Goal: Transaction & Acquisition: Purchase product/service

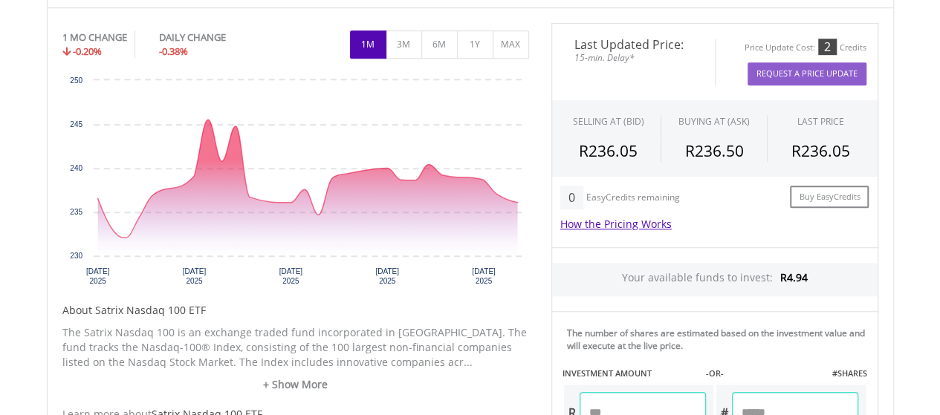
scroll to position [446, 0]
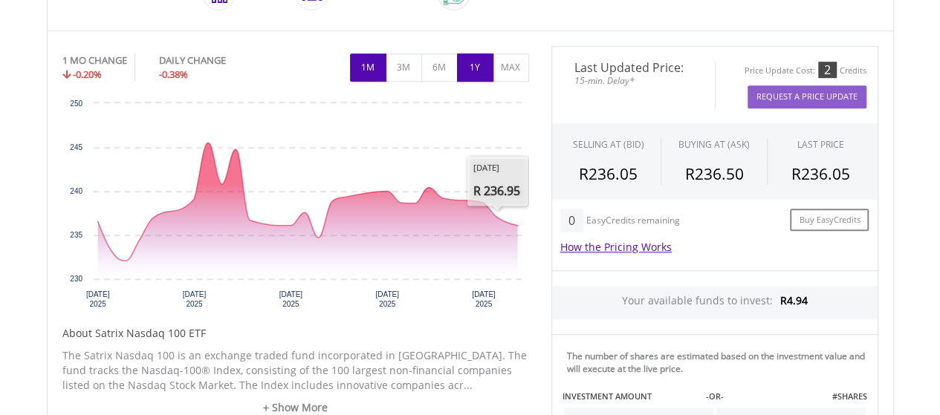
click at [472, 65] on button "1Y" at bounding box center [475, 67] width 36 height 28
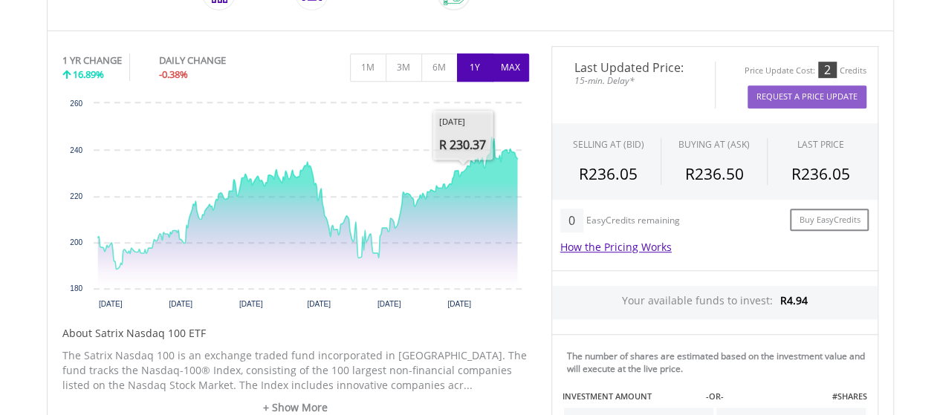
click at [510, 71] on button "MAX" at bounding box center [510, 67] width 36 height 28
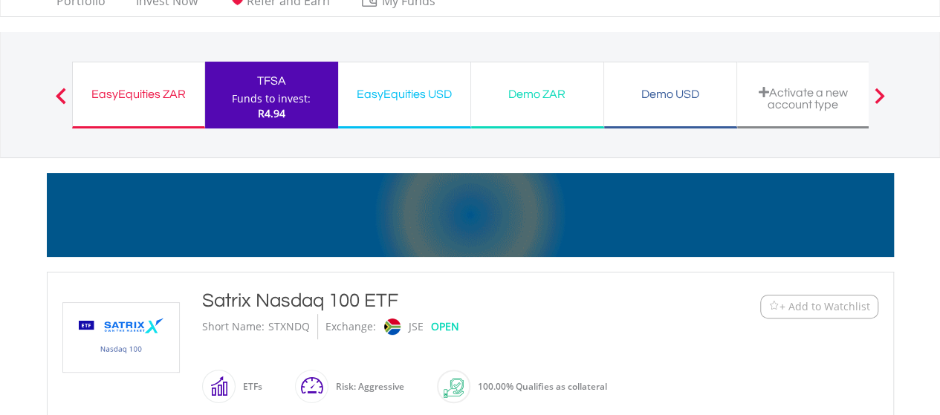
scroll to position [0, 0]
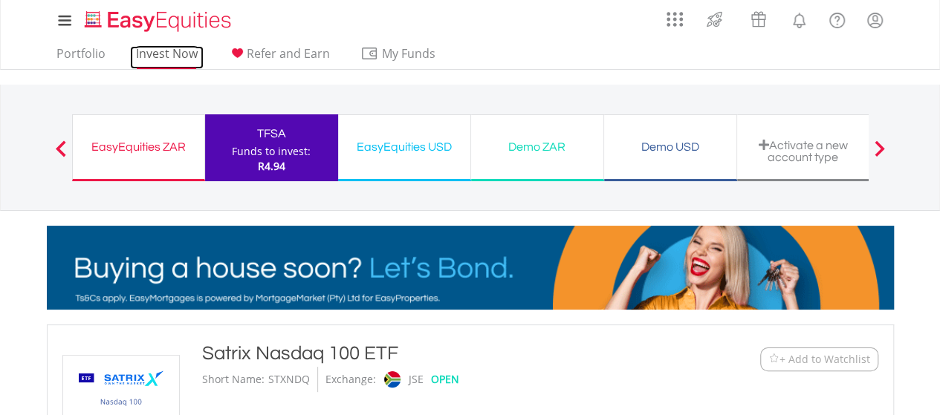
click at [181, 54] on link "Invest Now" at bounding box center [167, 57] width 74 height 23
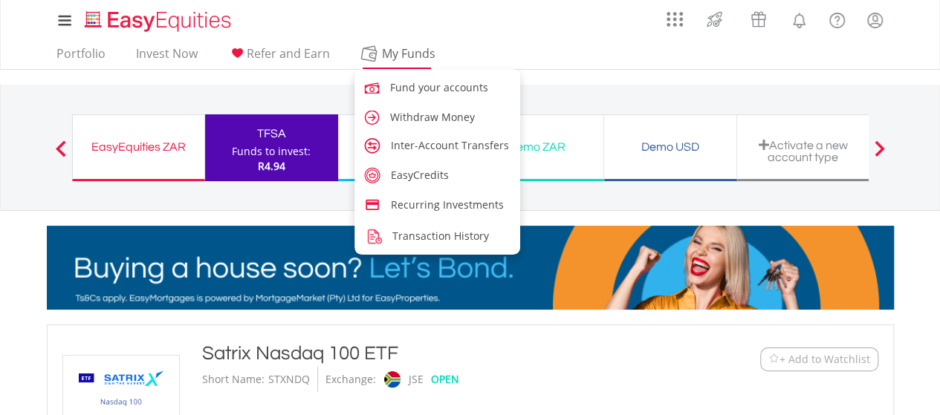
click at [394, 48] on span "My Funds" at bounding box center [408, 53] width 97 height 19
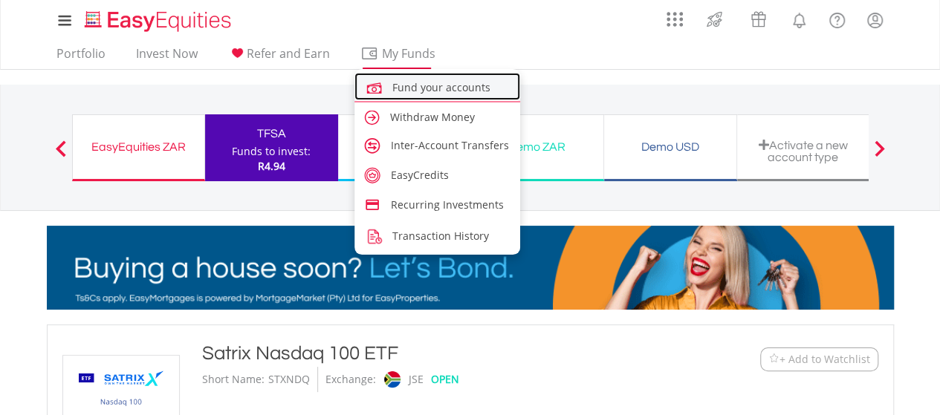
click at [432, 87] on span "Fund your accounts" at bounding box center [441, 87] width 98 height 14
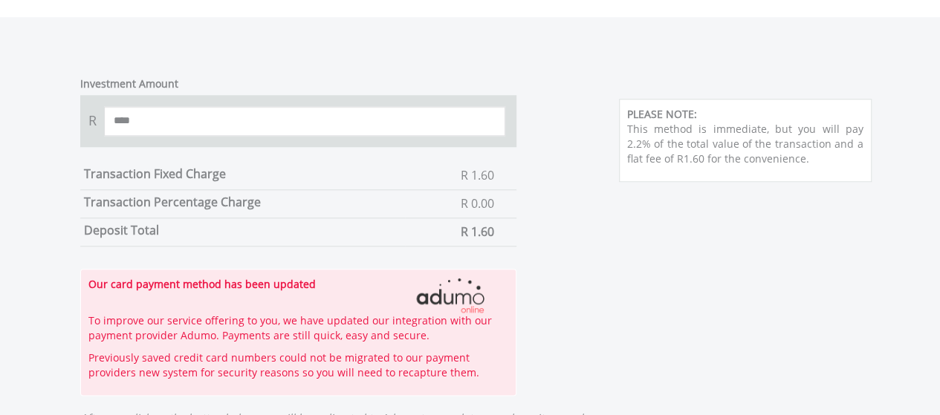
scroll to position [743, 0]
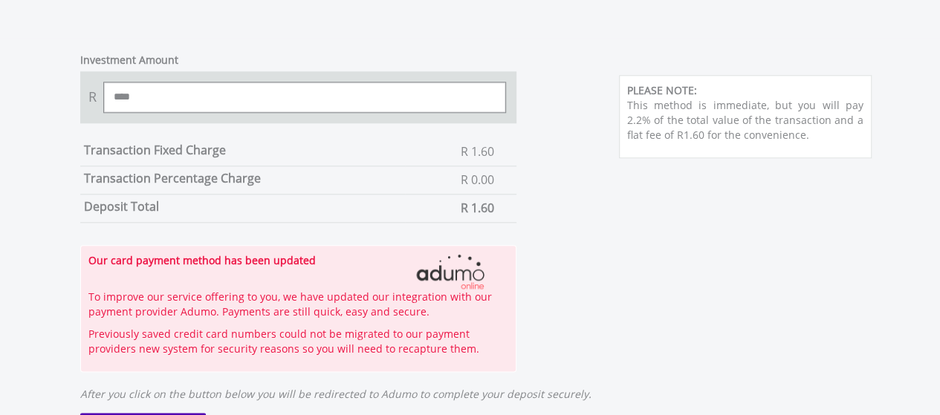
click at [212, 100] on input "****" at bounding box center [305, 97] width 402 height 30
drag, startPoint x: 212, startPoint y: 99, endPoint x: 45, endPoint y: 96, distance: 167.1
click at [47, 96] on form "Investment Amount R **** Transaction Fixed Charge R 1.60 Transaction Percentage…" at bounding box center [470, 258] width 847 height 440
type input "****"
click at [62, 88] on div "Investment Amount R **** Transaction Fixed Charge R 1.60 Transaction Percentage…" at bounding box center [298, 205] width 481 height 334
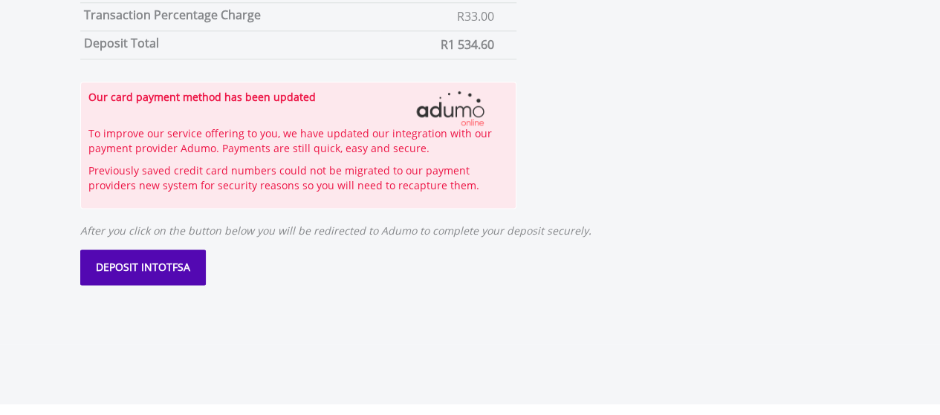
scroll to position [966, 0]
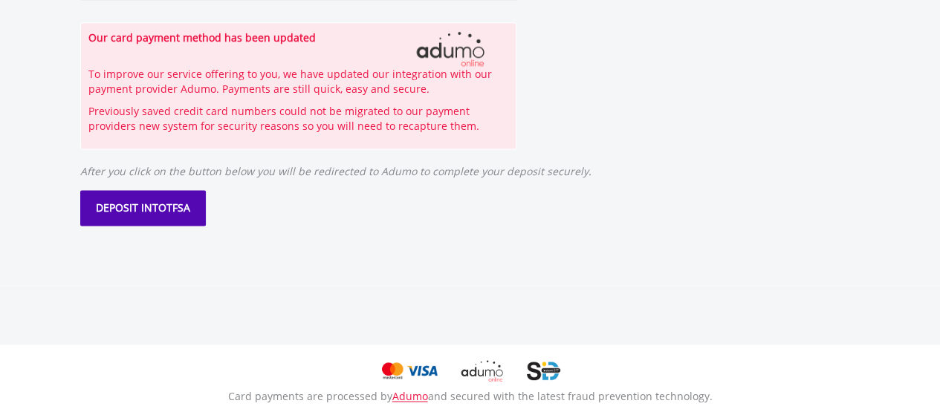
click at [177, 215] on button "DEPOSIT INTO TFSA" at bounding box center [143, 208] width 126 height 36
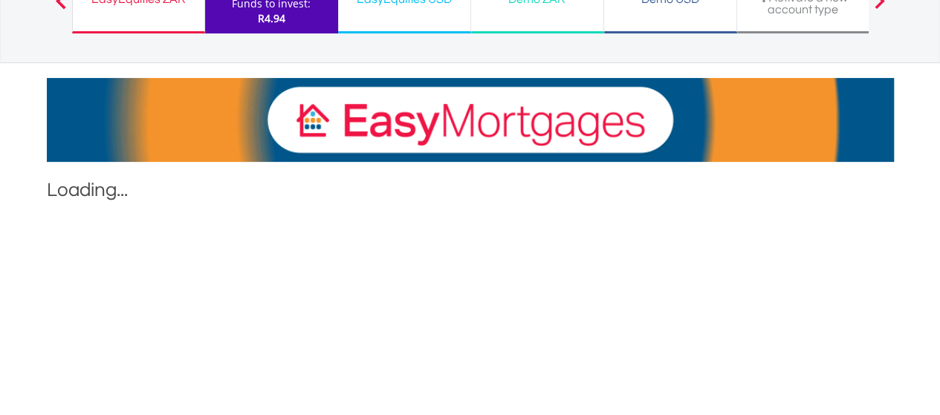
scroll to position [149, 0]
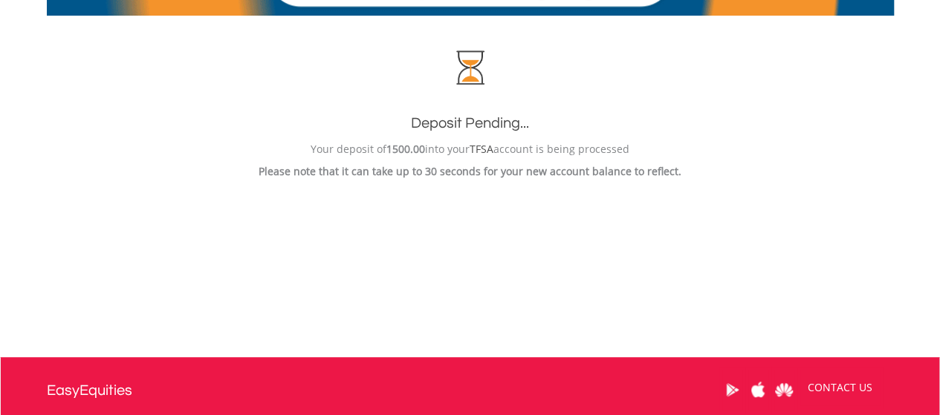
scroll to position [297, 0]
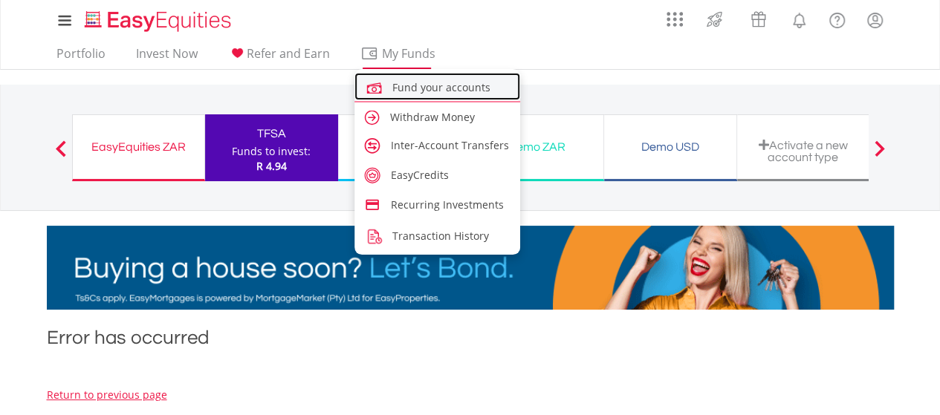
click at [426, 87] on span "Fund your accounts" at bounding box center [441, 87] width 98 height 14
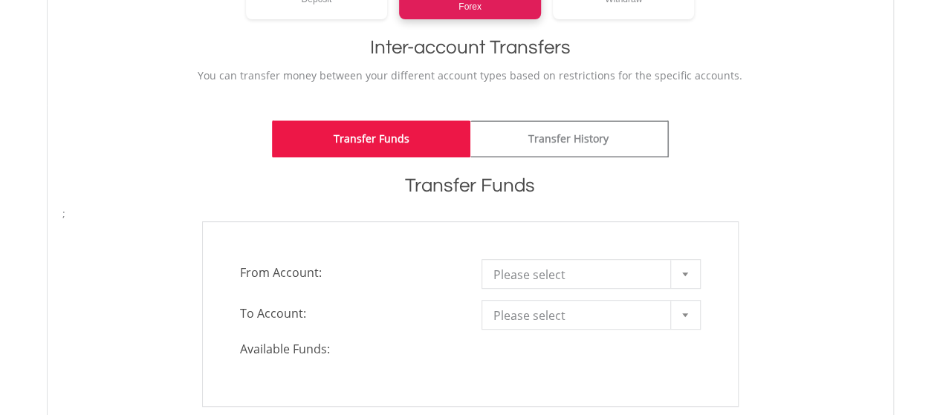
scroll to position [297, 0]
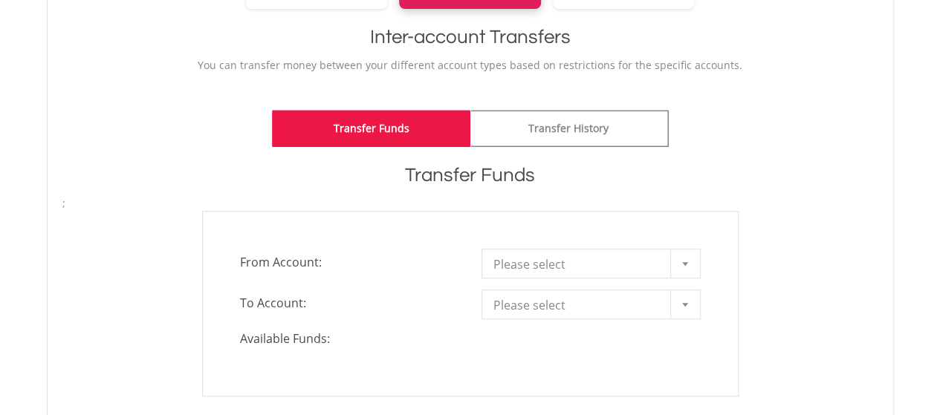
click at [681, 264] on div at bounding box center [685, 264] width 30 height 28
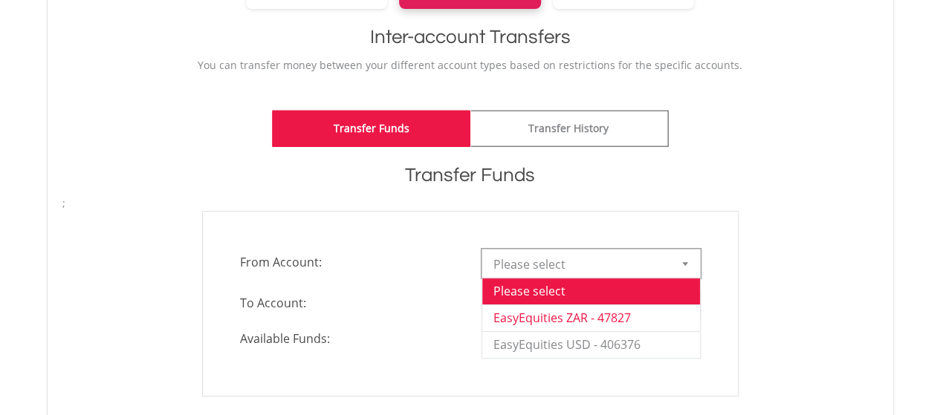
click at [641, 314] on li "EasyEquities ZAR - 47827" at bounding box center [591, 318] width 218 height 27
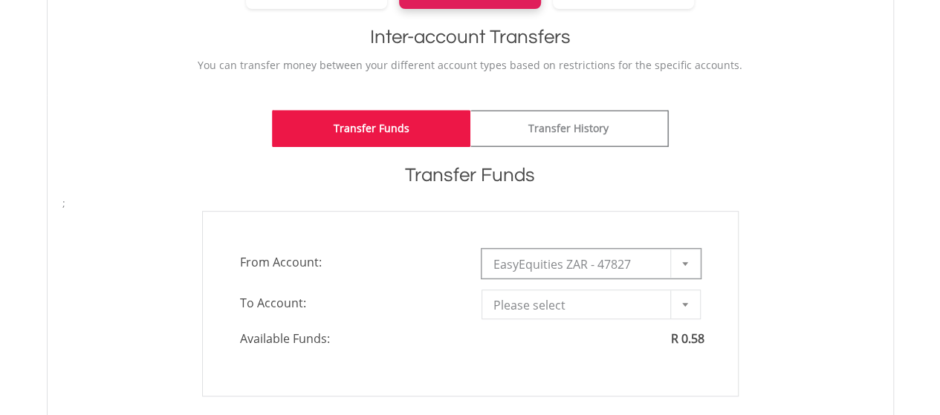
click at [685, 305] on b at bounding box center [685, 305] width 6 height 4
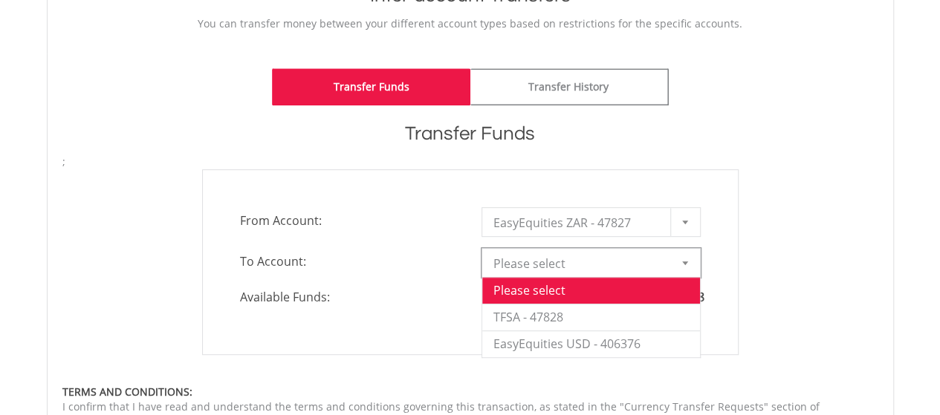
scroll to position [371, 0]
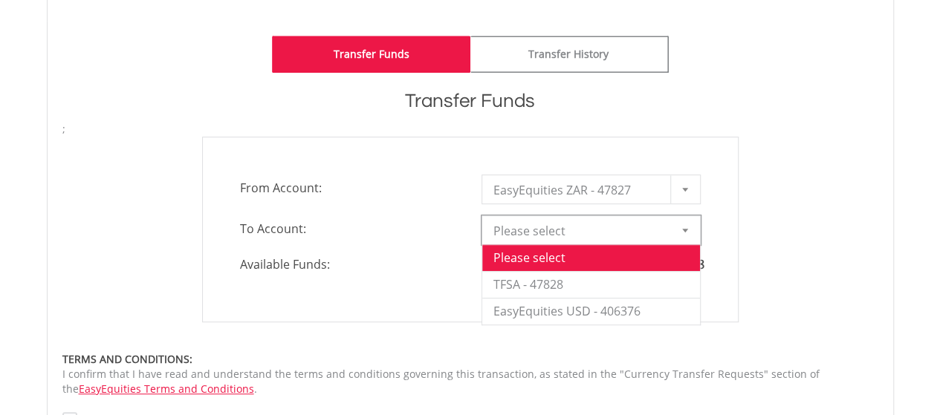
click at [370, 177] on span "From Account:" at bounding box center [349, 188] width 241 height 27
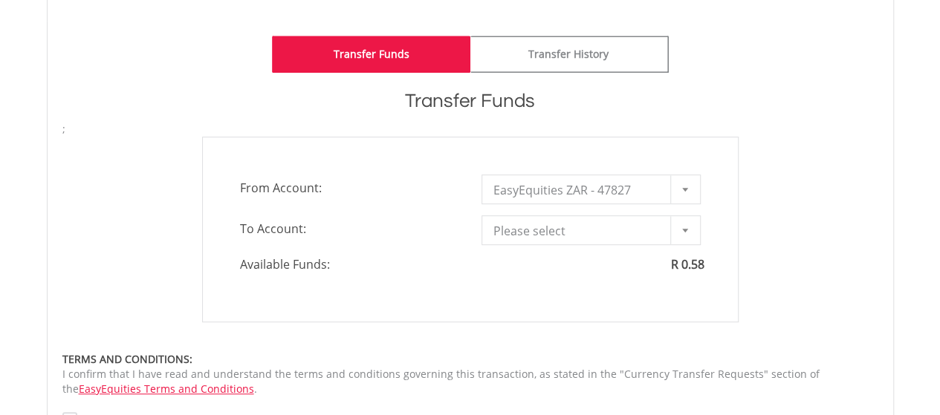
click at [691, 229] on div at bounding box center [685, 230] width 30 height 28
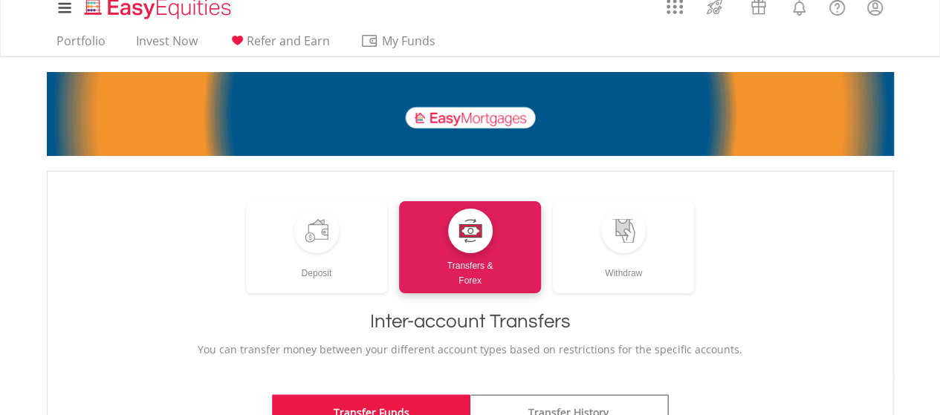
scroll to position [0, 0]
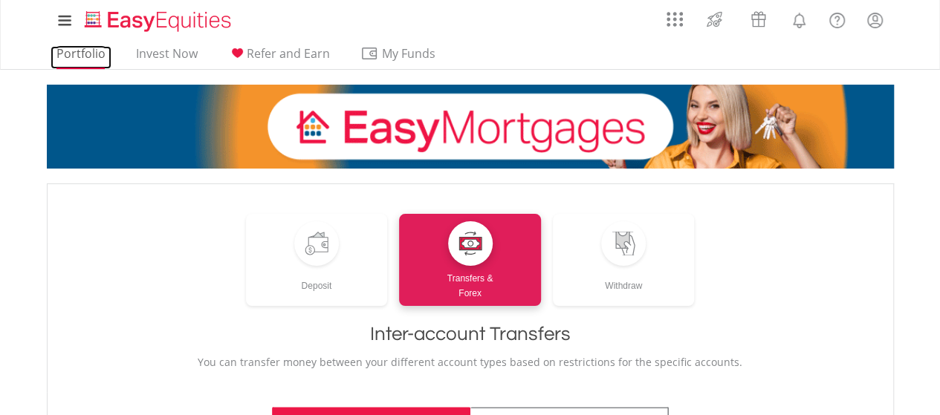
click at [79, 53] on link "Portfolio" at bounding box center [81, 57] width 61 height 23
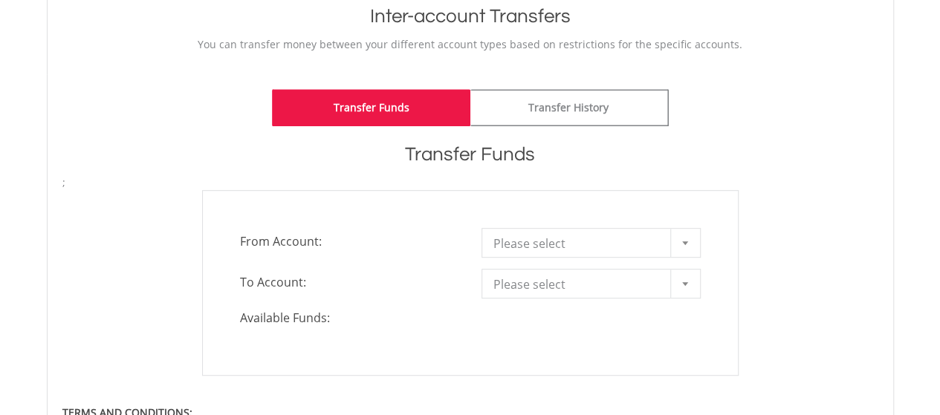
scroll to position [371, 0]
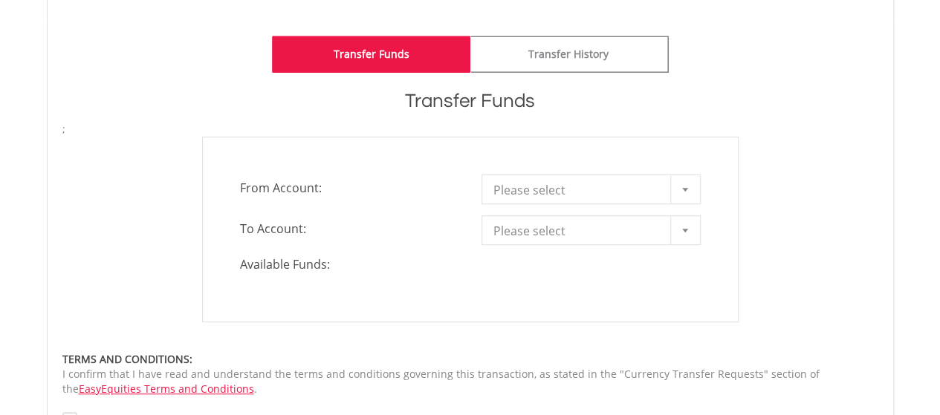
click at [688, 176] on div at bounding box center [685, 189] width 30 height 28
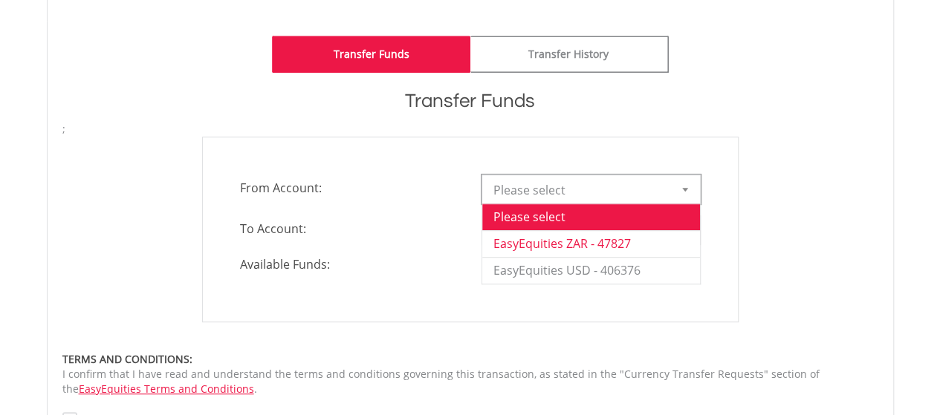
click at [608, 240] on li "EasyEquities ZAR - 47827" at bounding box center [591, 243] width 218 height 27
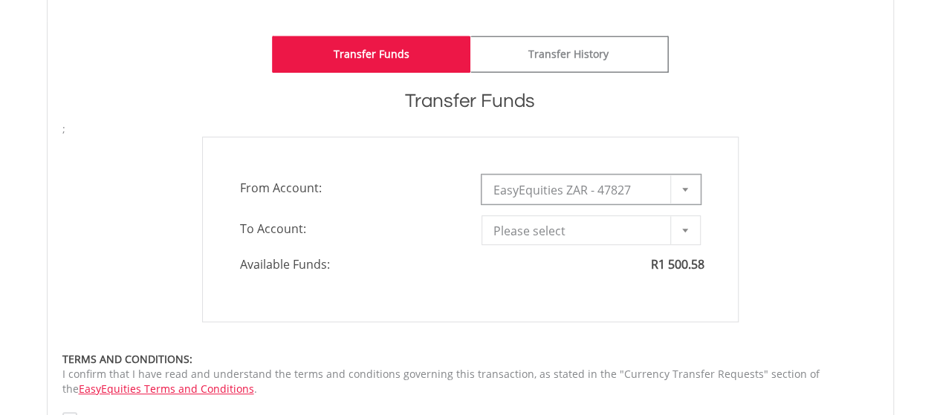
click at [688, 229] on div at bounding box center [685, 230] width 30 height 28
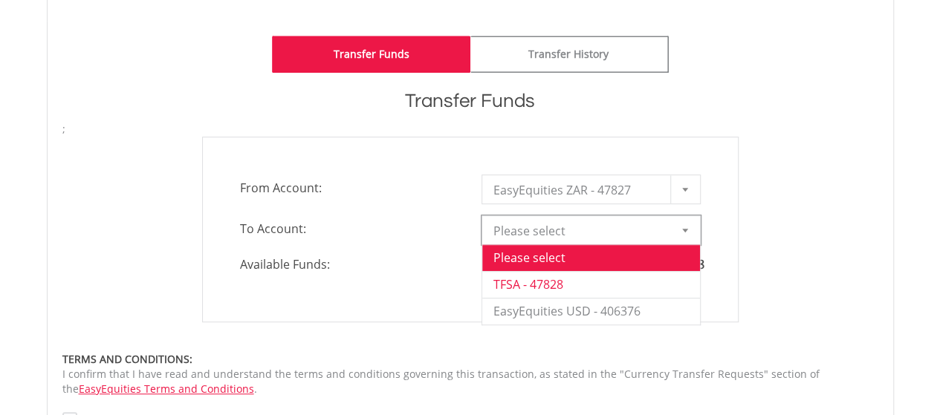
click at [554, 284] on li "TFSA - 47828" at bounding box center [591, 284] width 218 height 27
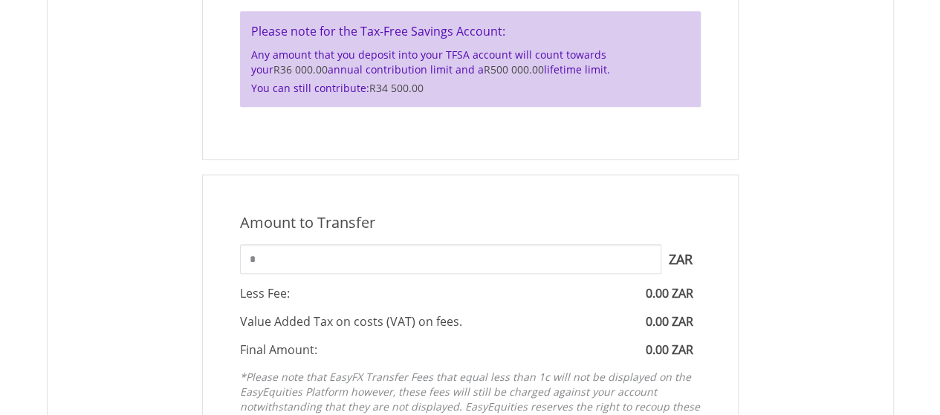
scroll to position [668, 0]
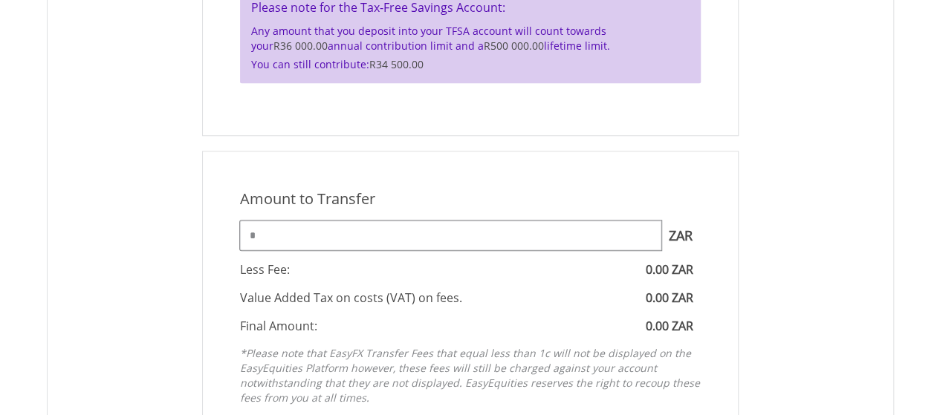
click at [441, 241] on input "*" at bounding box center [450, 236] width 421 height 30
drag, startPoint x: 440, startPoint y: 240, endPoint x: 186, endPoint y: 241, distance: 254.0
click at [186, 241] on div "Amount to Transfer 1 ZAR = 1.0000 ZAR * ZAR You can transfer funds into your of…" at bounding box center [470, 301] width 838 height 300
click at [221, 246] on div "Amount to Transfer 1 ZAR = 1.0000 ZAR **** ZAR You can transfer funds into your…" at bounding box center [470, 301] width 536 height 300
click at [308, 229] on input "****" at bounding box center [450, 236] width 421 height 30
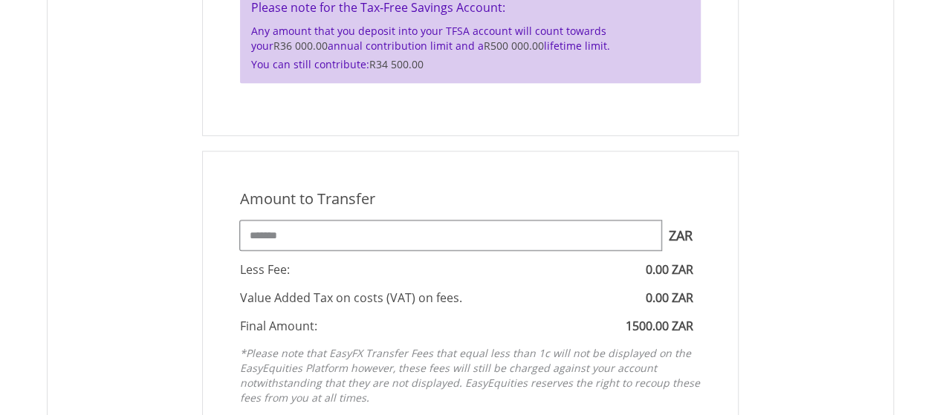
type input "*******"
click at [364, 191] on div "Amount to Transfer" at bounding box center [470, 200] width 483 height 22
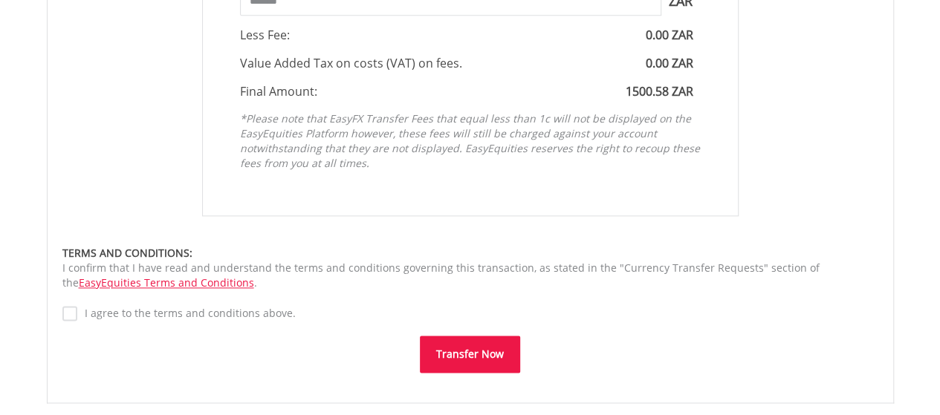
scroll to position [966, 0]
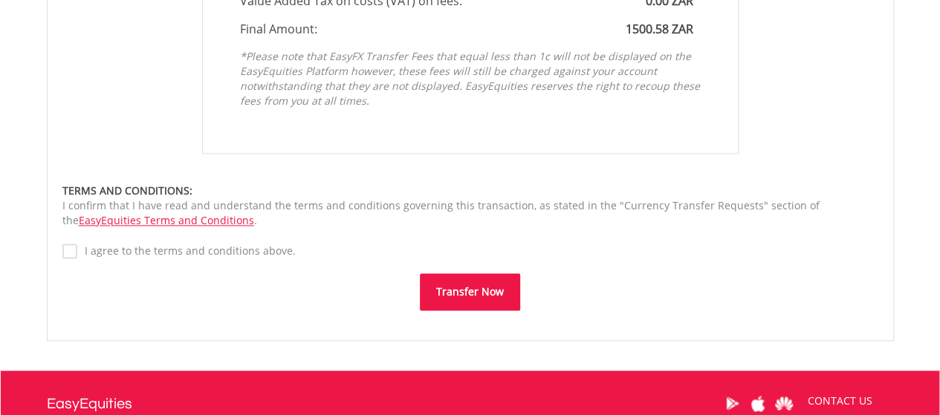
click at [456, 287] on button "Transfer Now" at bounding box center [470, 291] width 100 height 37
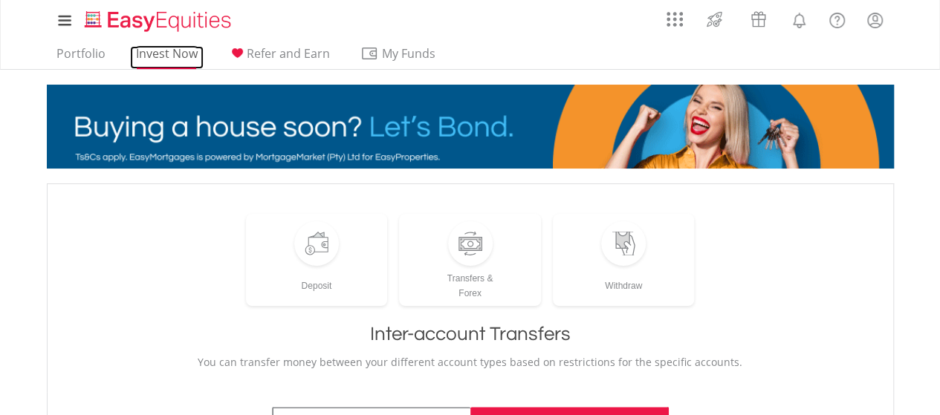
click at [172, 59] on link "Invest Now" at bounding box center [167, 57] width 74 height 23
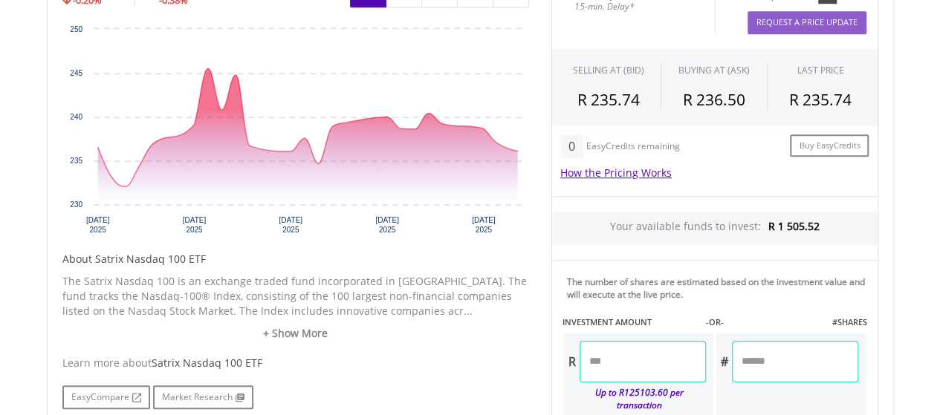
scroll to position [594, 0]
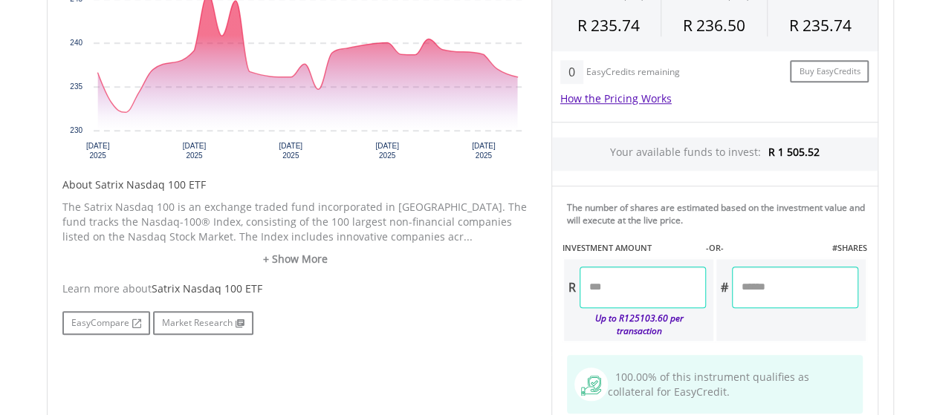
click at [642, 290] on input "number" at bounding box center [642, 288] width 126 height 42
type input "*******"
type input "******"
click at [813, 224] on div "Last Updated Price: 15-min. Delay* Price Update Cost: 2 Credits Request A Price…" at bounding box center [714, 186] width 349 height 577
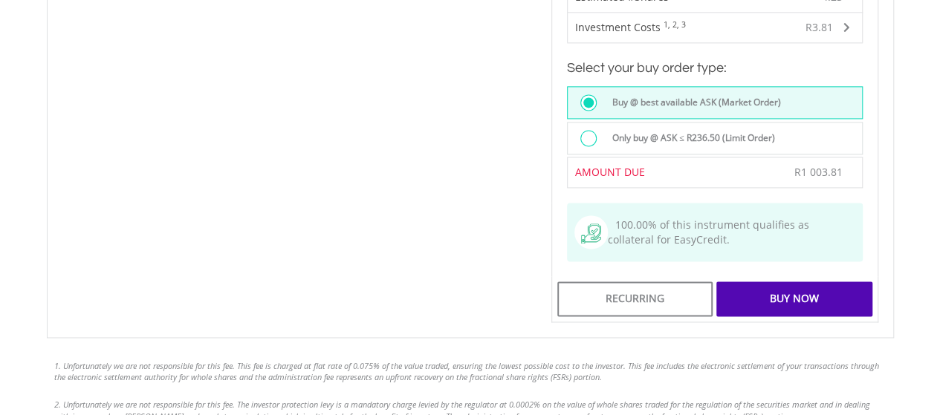
scroll to position [1040, 0]
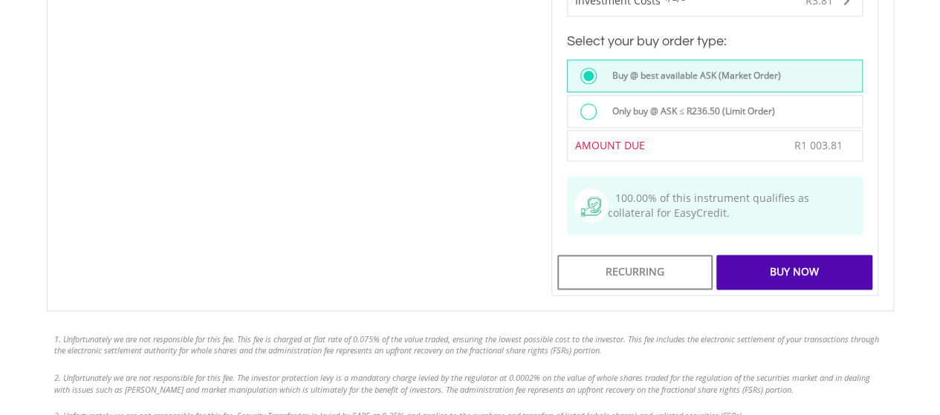
click at [792, 259] on div "Buy Now" at bounding box center [793, 272] width 155 height 34
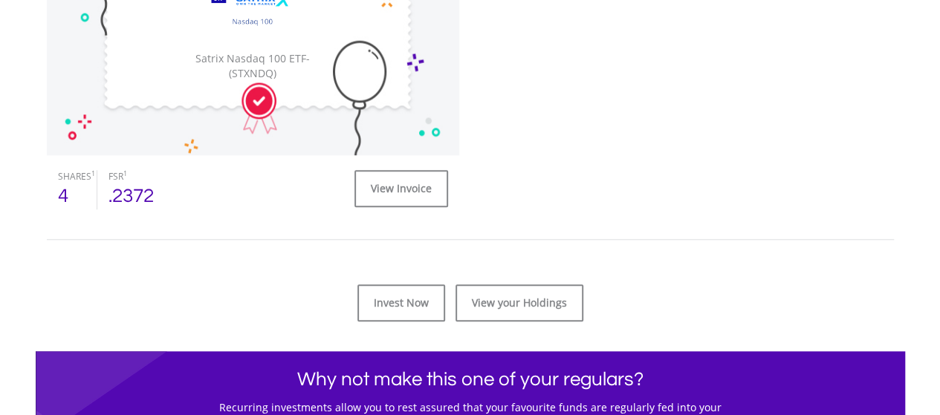
scroll to position [594, 0]
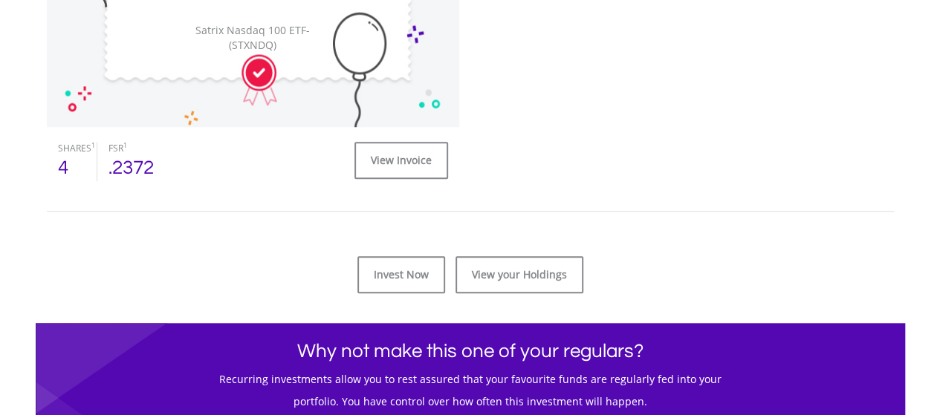
click at [528, 299] on div "﻿ ﻿ Congratulations You just expanded your portfolio ﻿ PENDING ﻿ Satrix Nasdaq …" at bounding box center [470, 251] width 869 height 1042
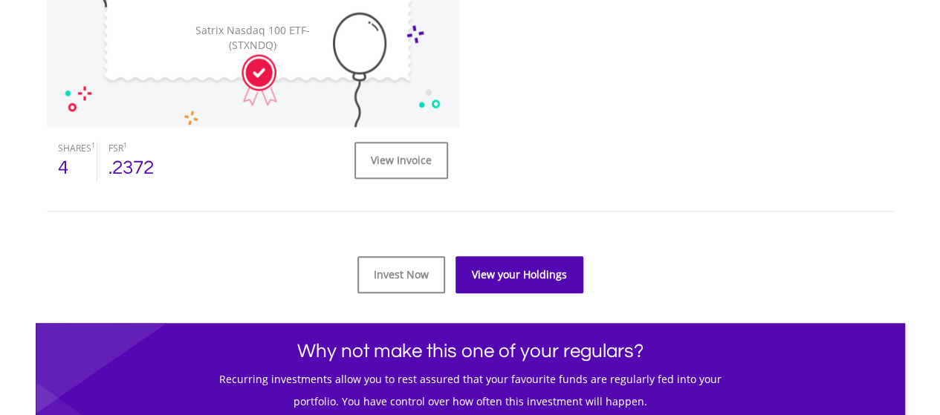
click at [530, 274] on link "View your Holdings" at bounding box center [519, 274] width 128 height 37
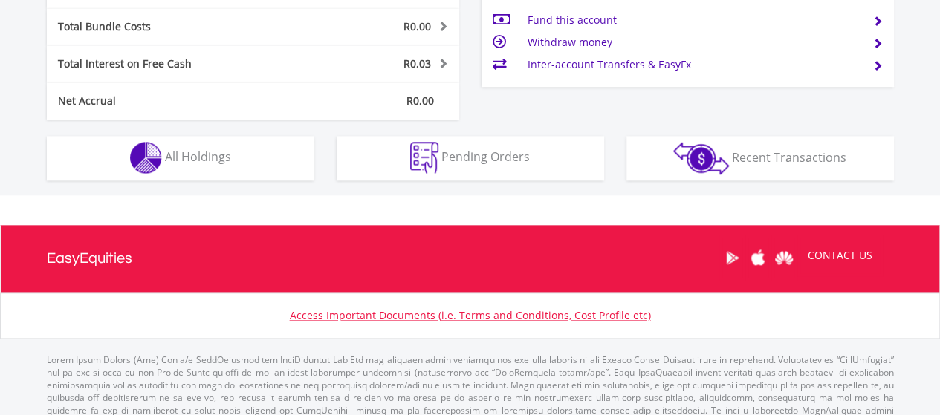
scroll to position [743, 0]
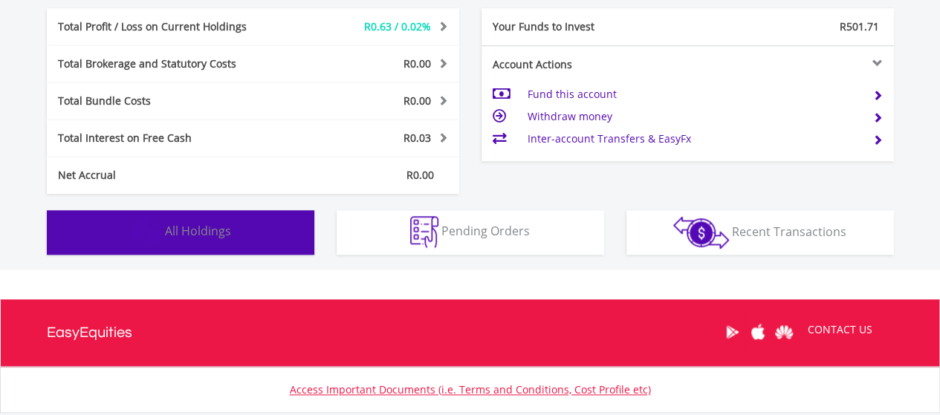
click at [258, 235] on button "Holdings All Holdings" at bounding box center [180, 232] width 267 height 45
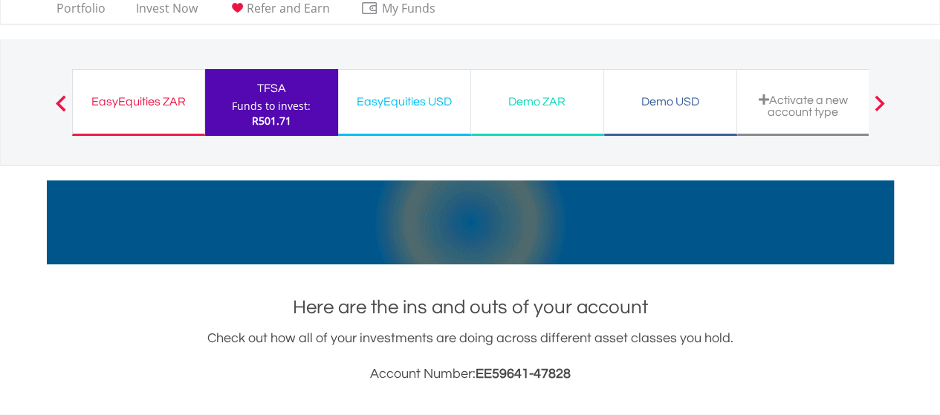
scroll to position [0, 0]
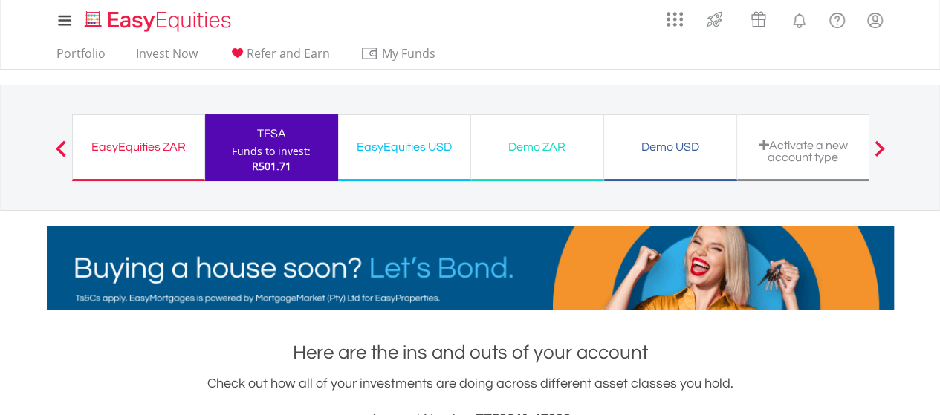
click at [276, 144] on div "Funds to invest:" at bounding box center [271, 151] width 79 height 15
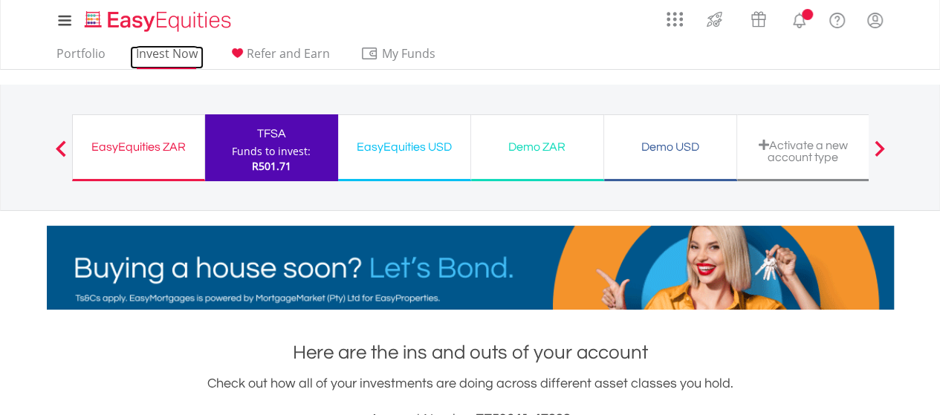
click at [174, 57] on link "Invest Now" at bounding box center [167, 57] width 74 height 23
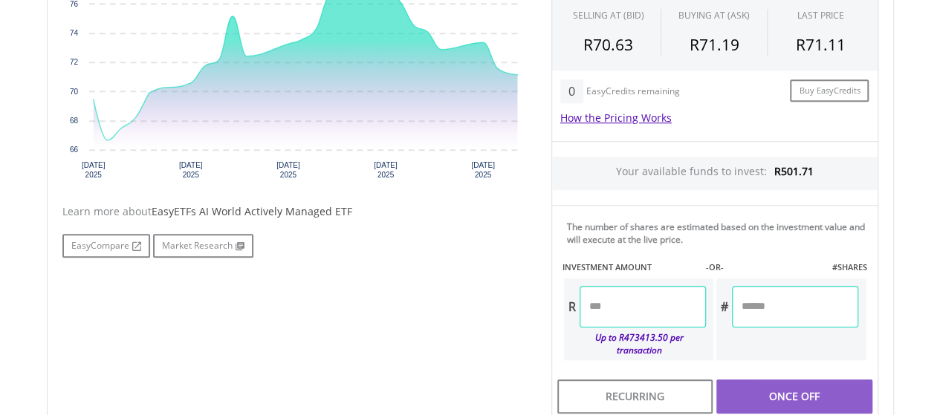
scroll to position [594, 0]
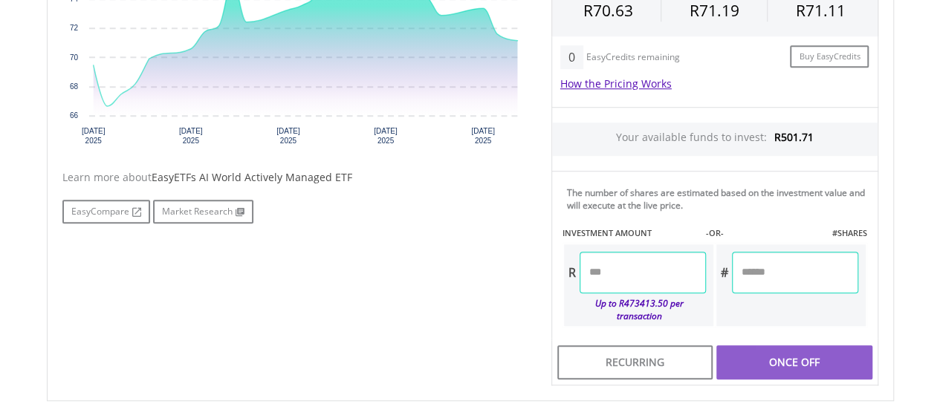
click at [642, 263] on input "number" at bounding box center [642, 273] width 126 height 42
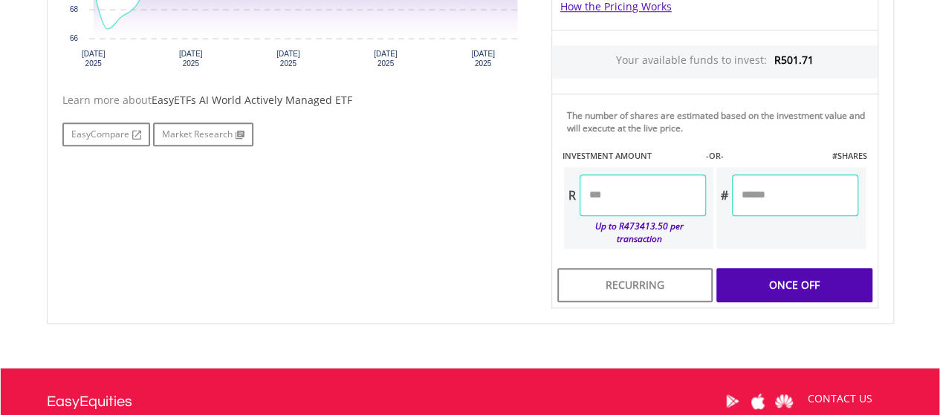
scroll to position [743, 0]
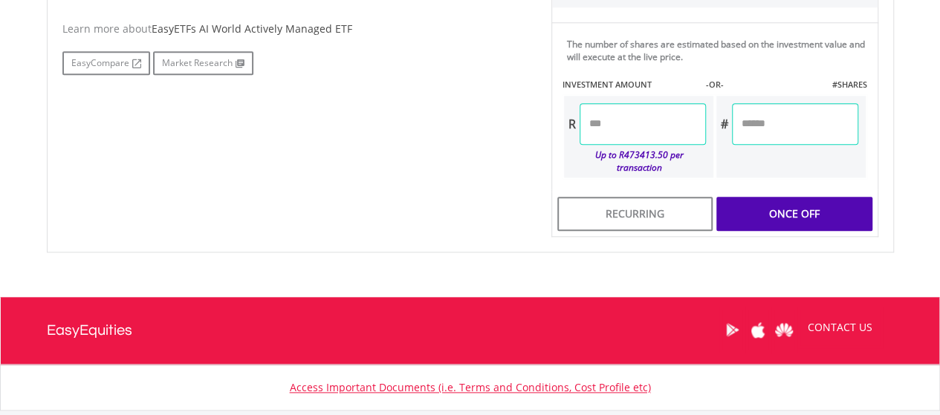
type input "******"
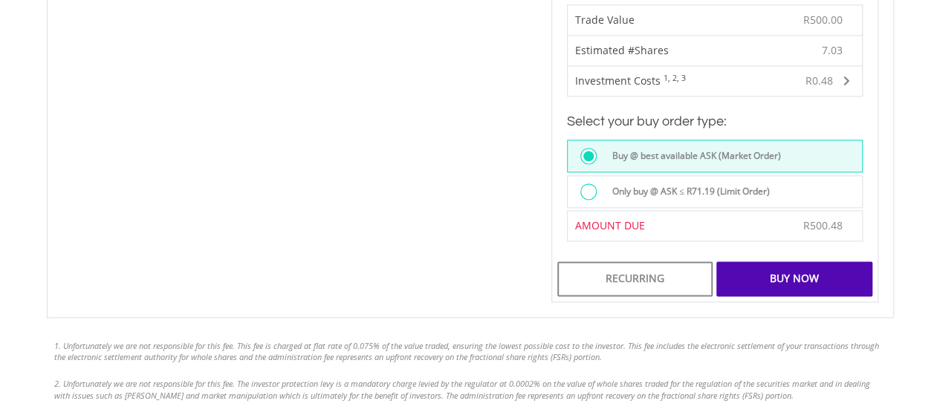
scroll to position [966, 0]
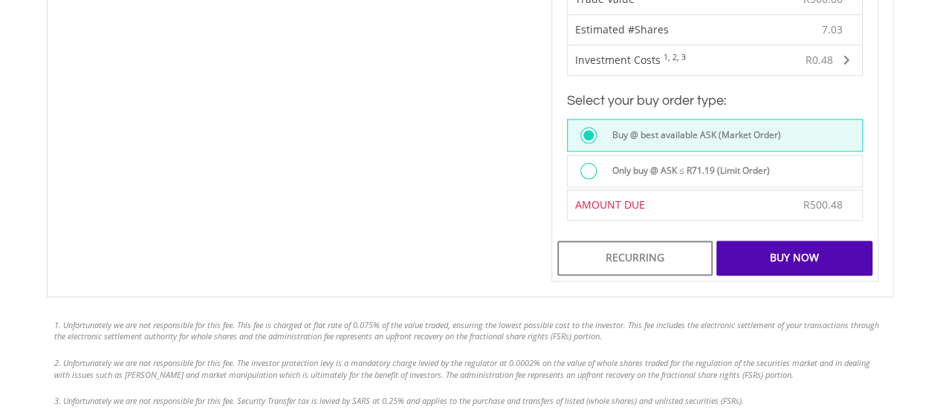
click at [798, 243] on div "Buy Now" at bounding box center [793, 258] width 155 height 34
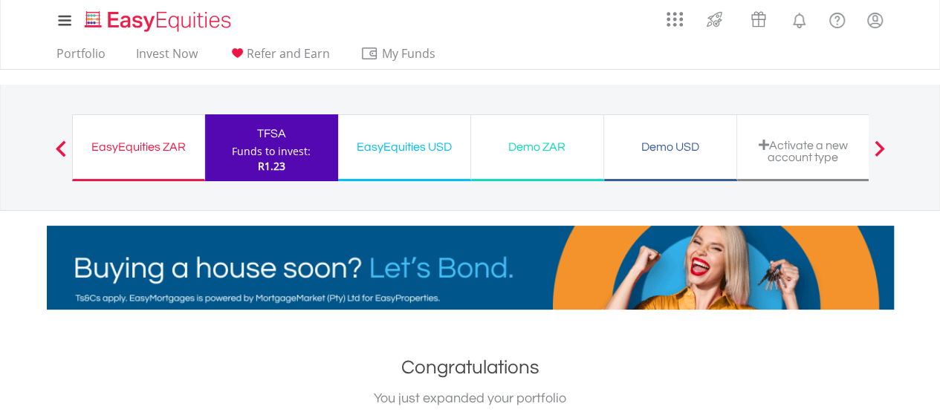
click at [798, 141] on div "Activate a new account type" at bounding box center [803, 151] width 114 height 25
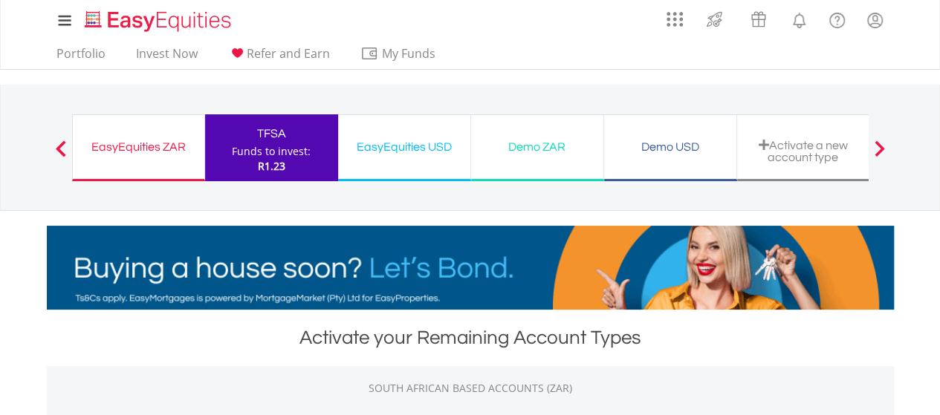
click at [808, 148] on div "Activate a new account type" at bounding box center [803, 151] width 114 height 25
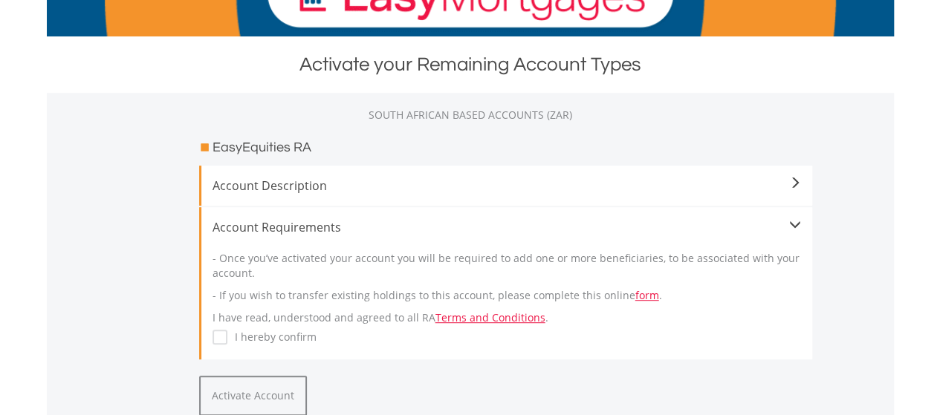
scroll to position [297, 0]
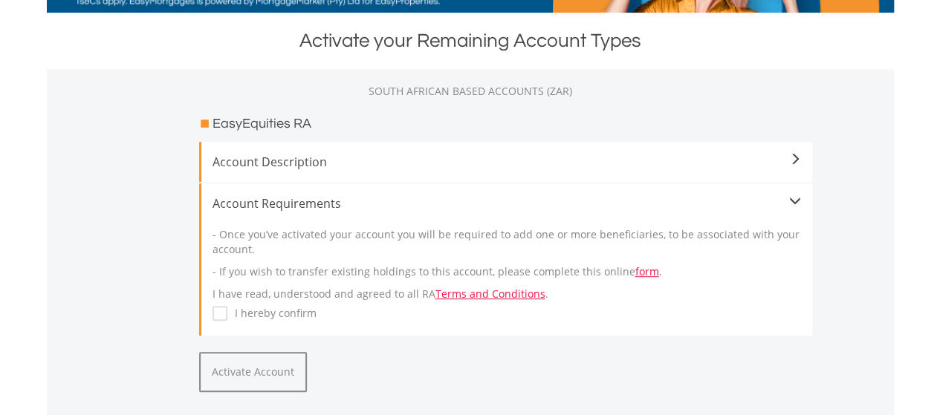
click at [700, 161] on span "Account Description" at bounding box center [506, 162] width 588 height 18
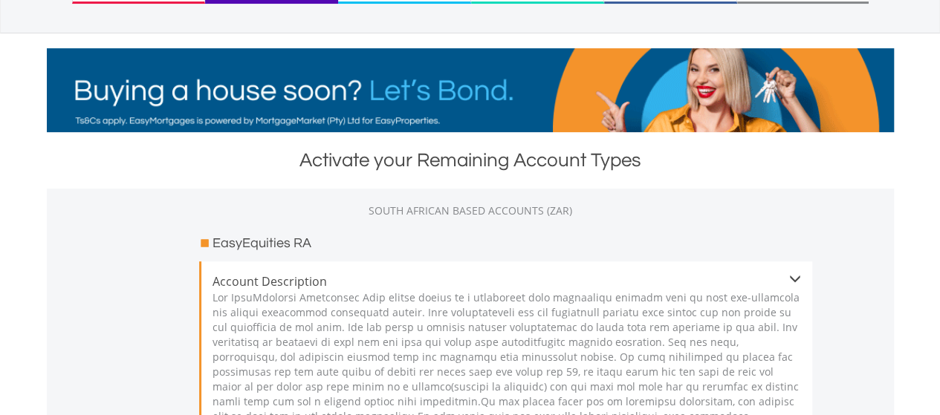
scroll to position [0, 0]
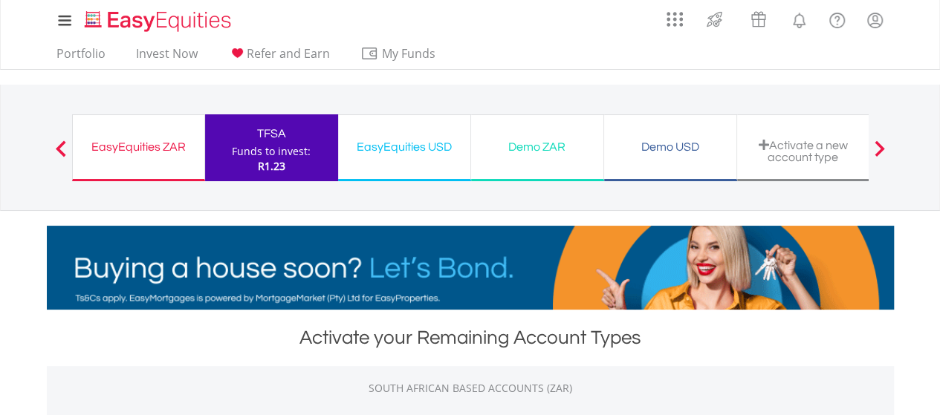
click at [873, 150] on span at bounding box center [878, 148] width 10 height 16
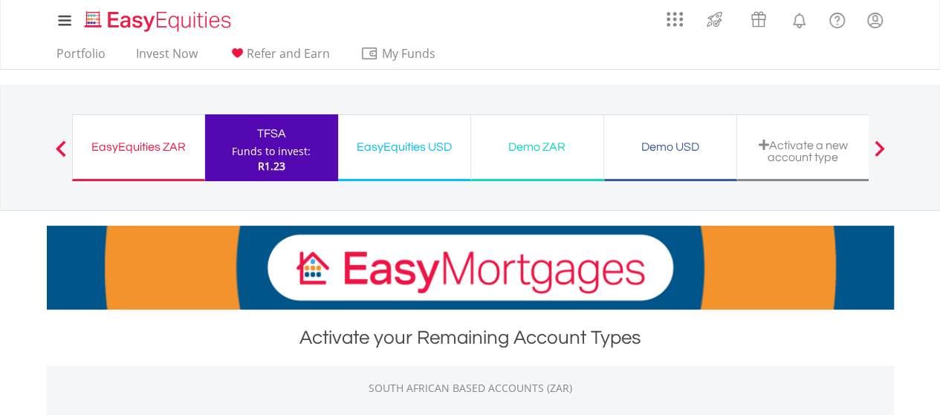
click at [289, 148] on div "Funds to invest:" at bounding box center [271, 151] width 79 height 15
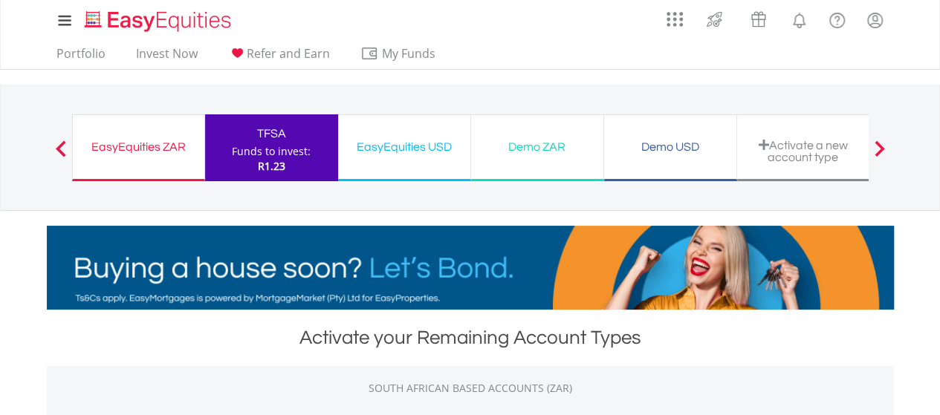
click at [56, 142] on span at bounding box center [61, 148] width 10 height 16
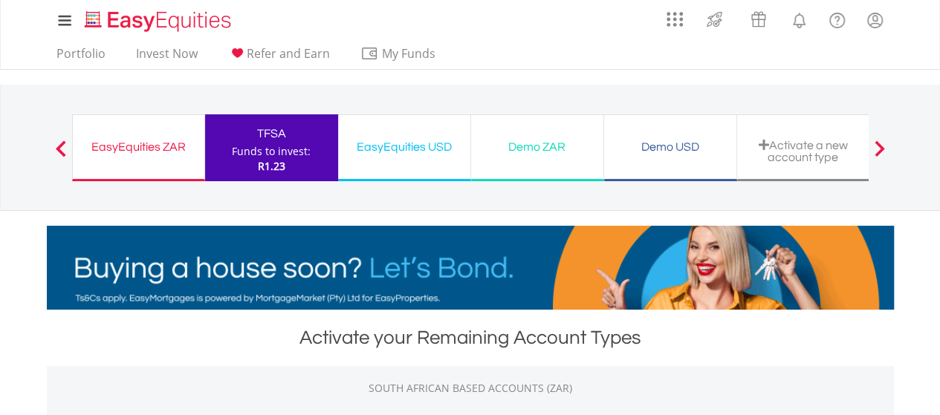
click at [56, 142] on span at bounding box center [61, 148] width 10 height 16
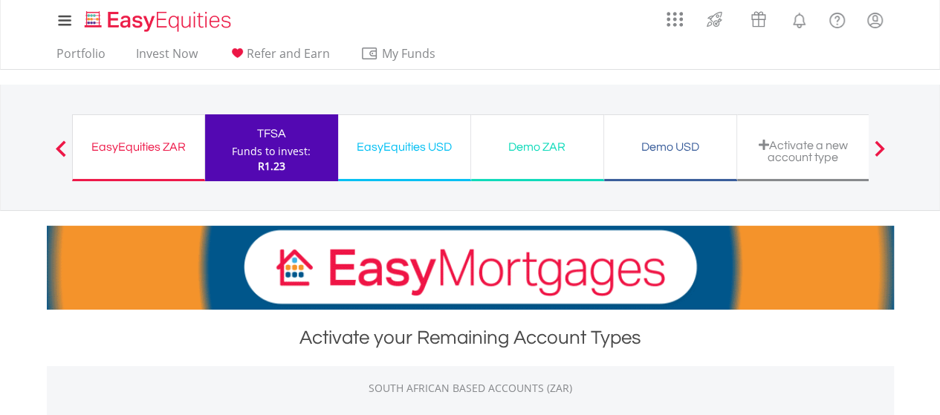
click at [56, 142] on span at bounding box center [61, 148] width 10 height 16
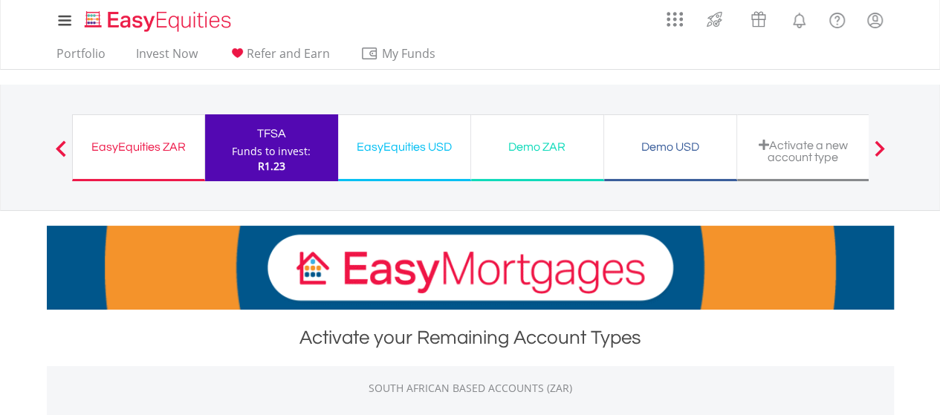
click at [877, 146] on span at bounding box center [878, 148] width 10 height 16
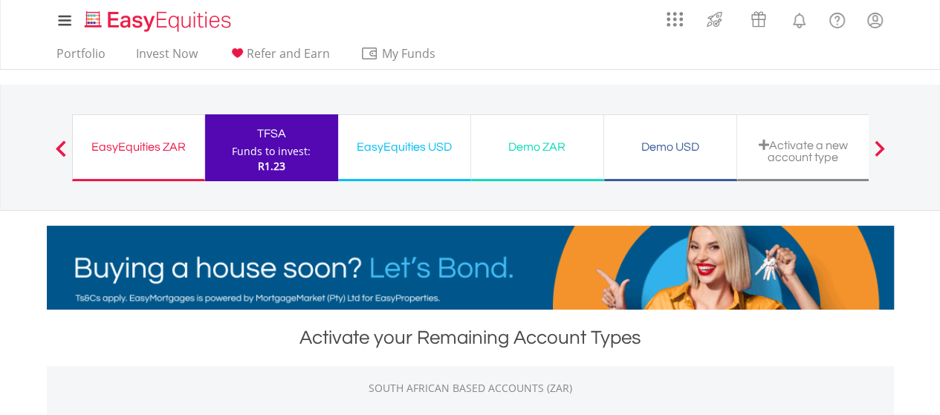
click at [876, 145] on span at bounding box center [878, 148] width 10 height 16
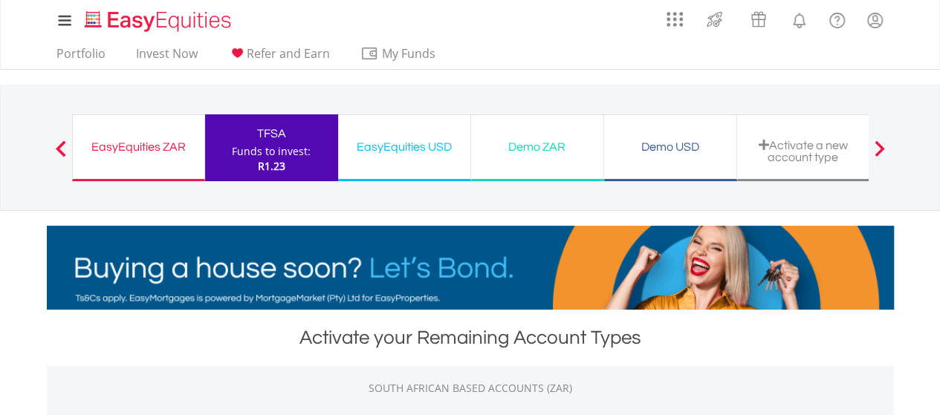
drag, startPoint x: 876, startPoint y: 145, endPoint x: 825, endPoint y: 143, distance: 51.3
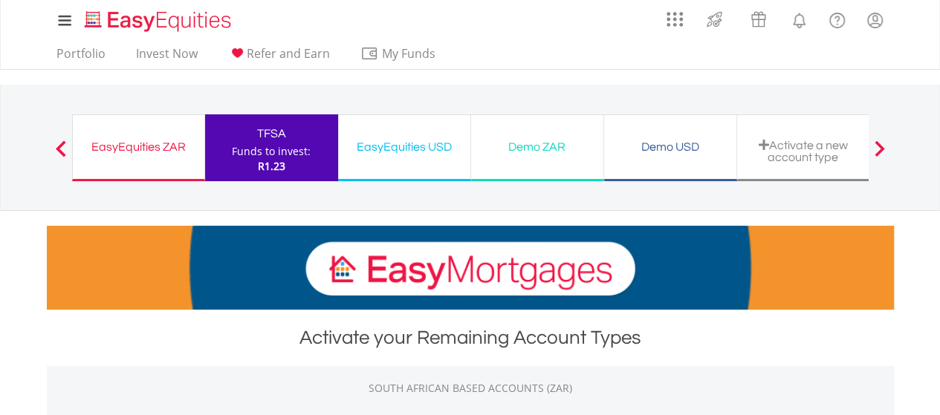
click at [877, 145] on span at bounding box center [878, 148] width 10 height 16
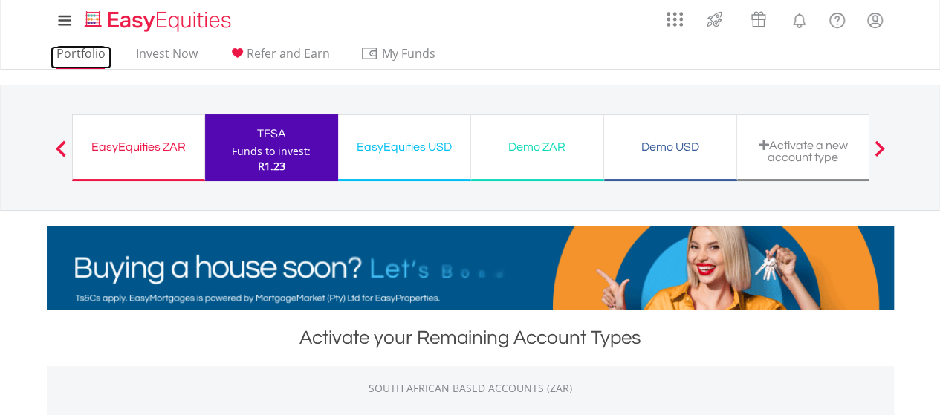
click at [80, 56] on link "Portfolio" at bounding box center [81, 57] width 61 height 23
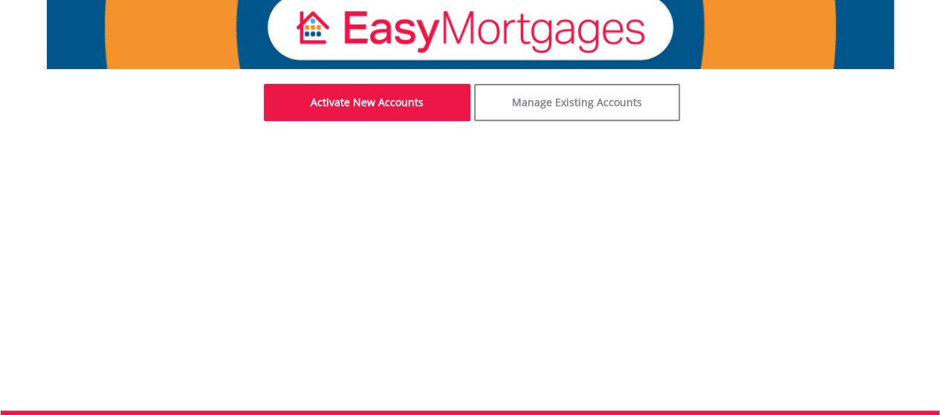
scroll to position [226, 0]
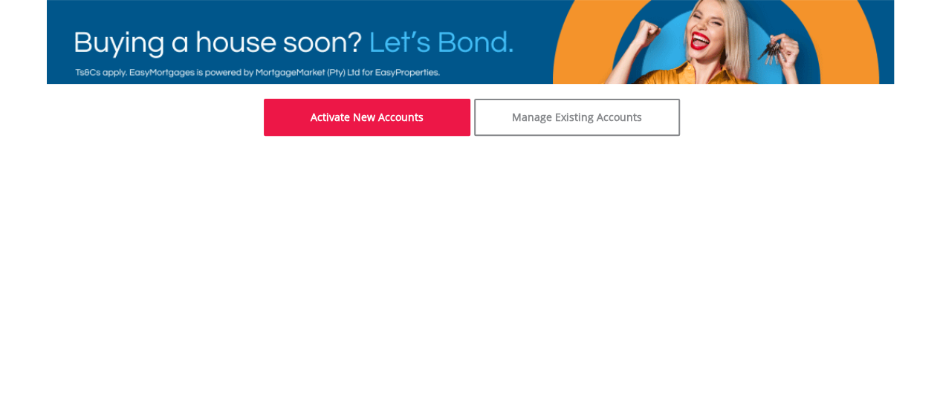
click at [417, 126] on link "Activate New Accounts" at bounding box center [367, 117] width 206 height 37
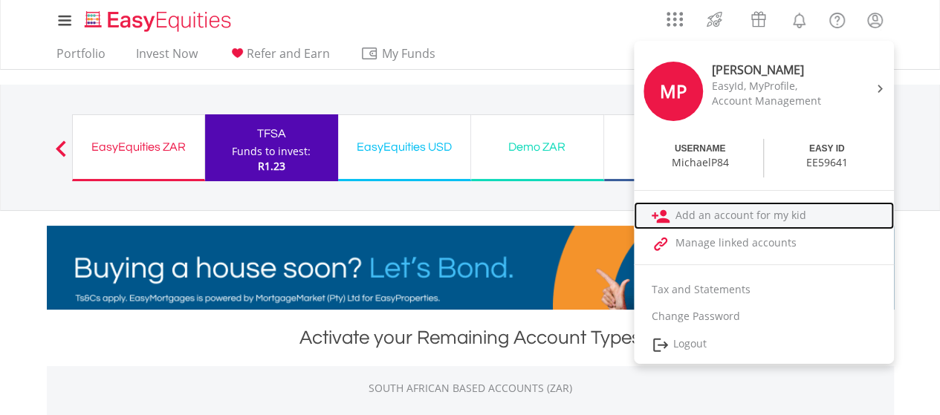
click at [736, 212] on link "Add an account for my kid" at bounding box center [764, 215] width 260 height 27
